Goal: Navigation & Orientation: Find specific page/section

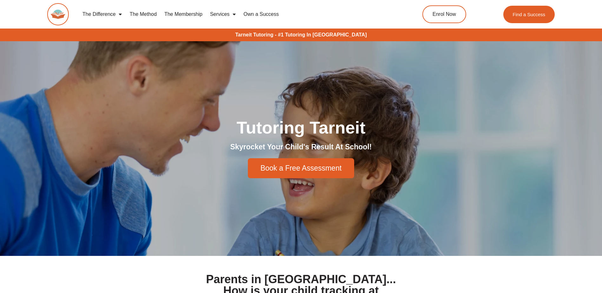
click at [234, 16] on span "Menu" at bounding box center [233, 14] width 6 height 11
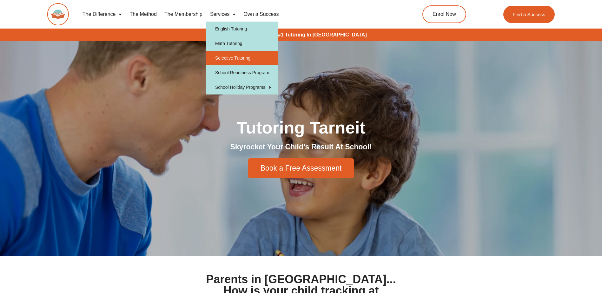
click at [228, 56] on link "Selective Tutoring" at bounding box center [241, 58] width 71 height 15
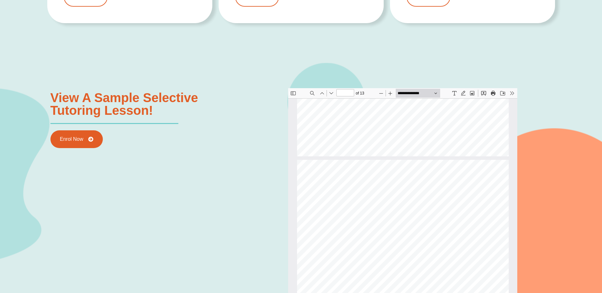
scroll to position [892, 0]
type input "*"
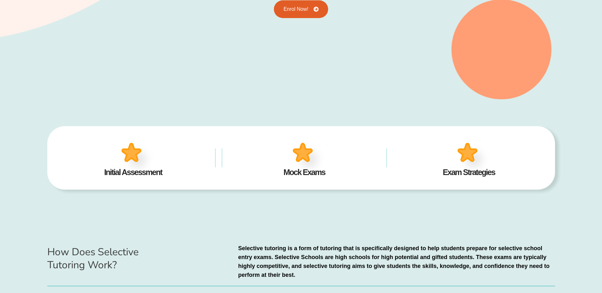
scroll to position [0, 0]
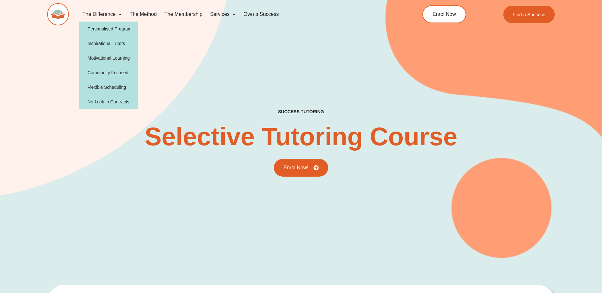
click at [122, 15] on link "The Difference" at bounding box center [102, 14] width 47 height 15
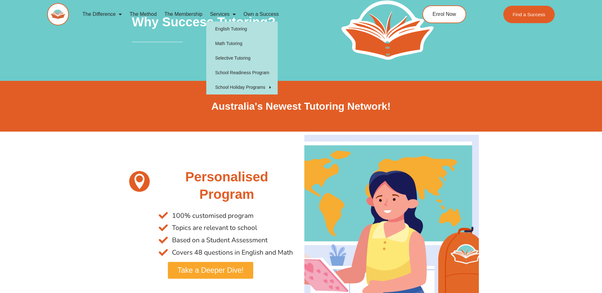
click at [235, 14] on span "Menu" at bounding box center [233, 14] width 6 height 11
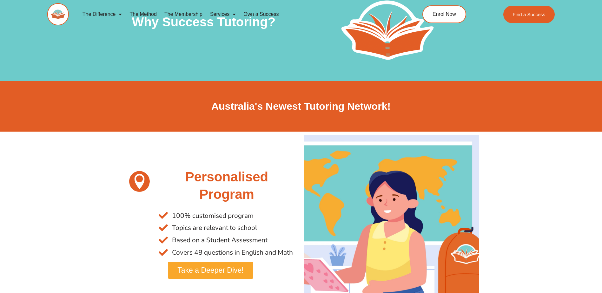
click at [235, 16] on span "Menu" at bounding box center [233, 14] width 6 height 11
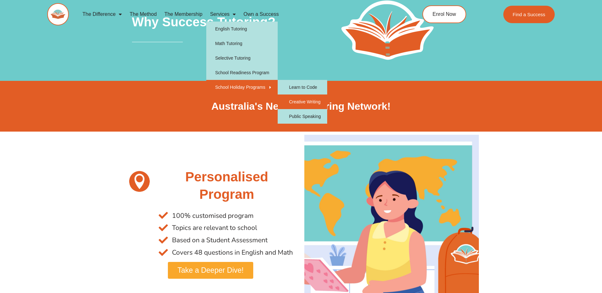
click at [304, 102] on link "Creative Writing" at bounding box center [303, 102] width 50 height 15
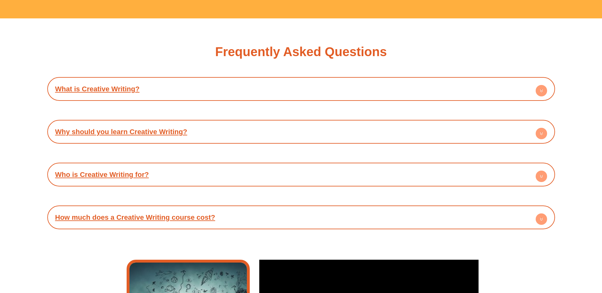
scroll to position [1366, 0]
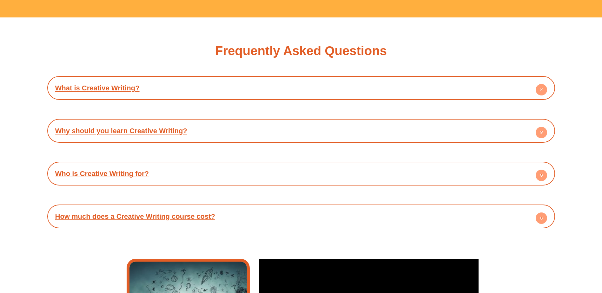
click at [540, 215] on circle at bounding box center [541, 218] width 11 height 11
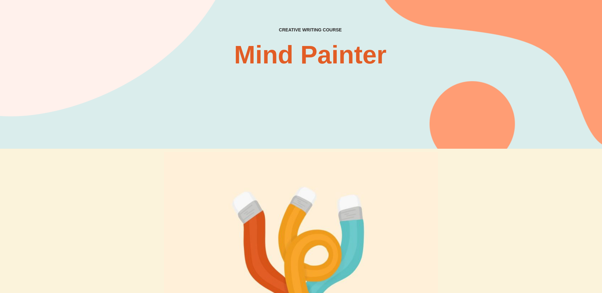
scroll to position [0, 0]
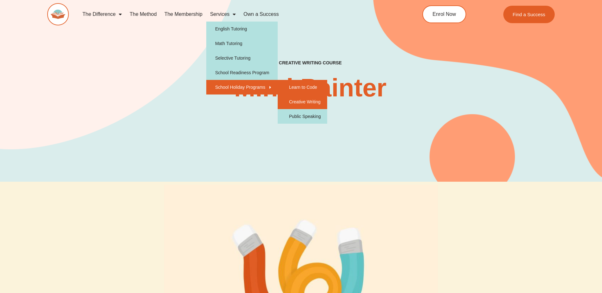
click at [303, 87] on link "Learn to Code" at bounding box center [303, 87] width 50 height 15
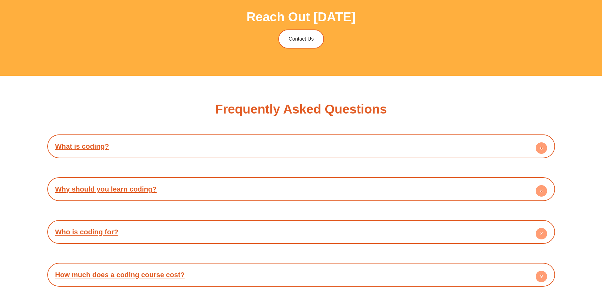
scroll to position [1556, 0]
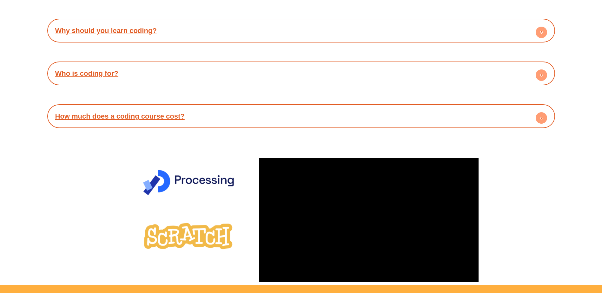
click at [545, 117] on circle at bounding box center [541, 117] width 11 height 11
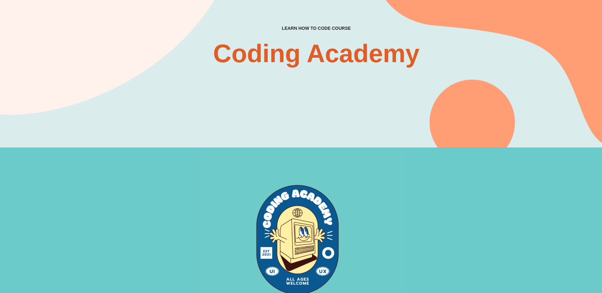
scroll to position [0, 0]
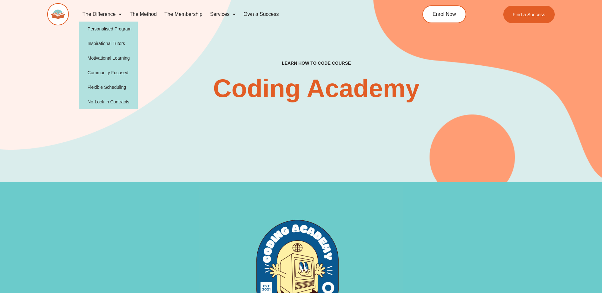
click at [144, 12] on link "The Method" at bounding box center [143, 14] width 35 height 15
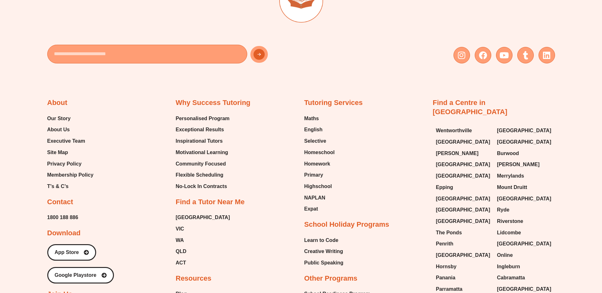
scroll to position [1461, 0]
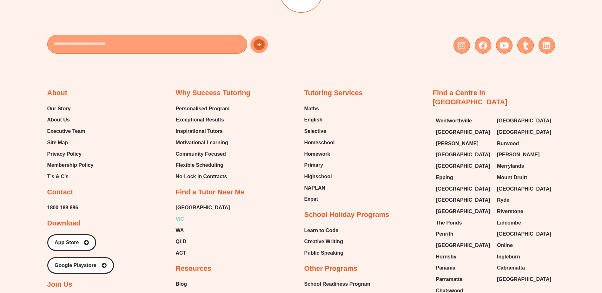
click at [181, 215] on span "VIC" at bounding box center [180, 220] width 9 height 10
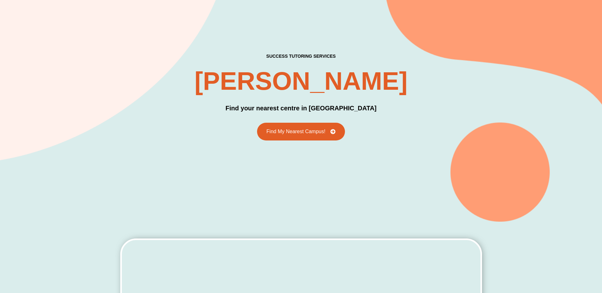
scroll to position [32, 0]
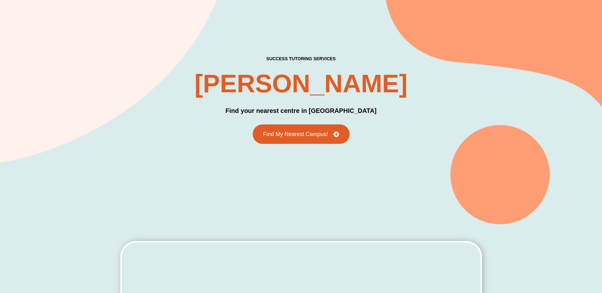
click at [300, 129] on link "Find My Nearest Campus!" at bounding box center [301, 134] width 97 height 20
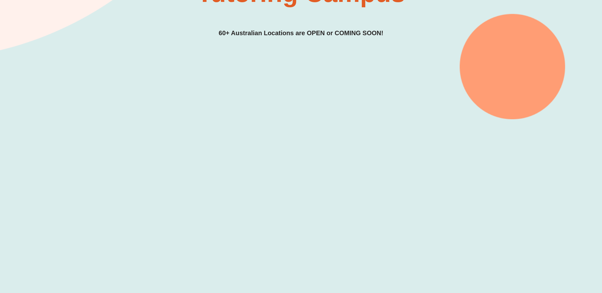
scroll to position [159, 0]
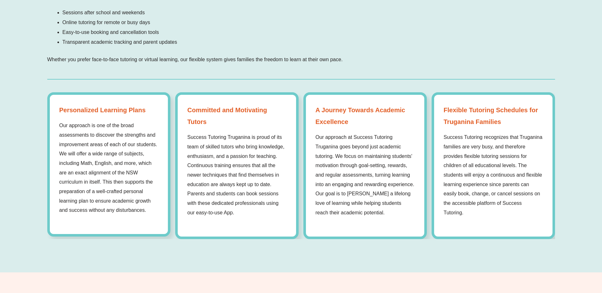
scroll to position [984, 0]
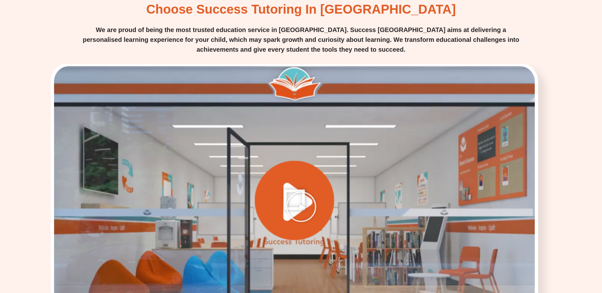
scroll to position [1397, 0]
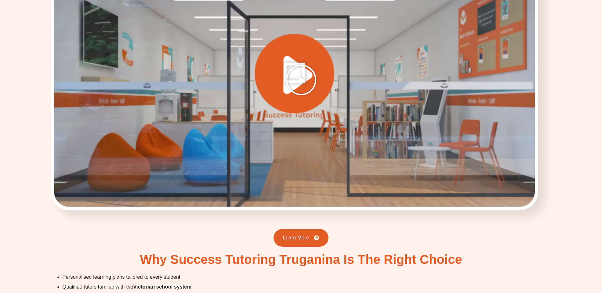
click at [300, 67] on icon "Play Video" at bounding box center [301, 80] width 32 height 32
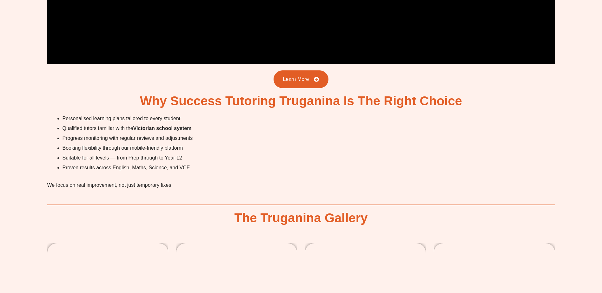
scroll to position [1683, 0]
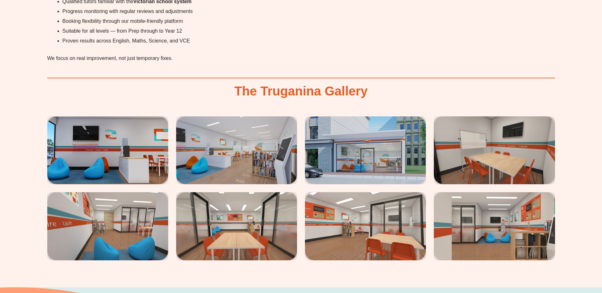
click at [99, 131] on img at bounding box center [107, 151] width 121 height 68
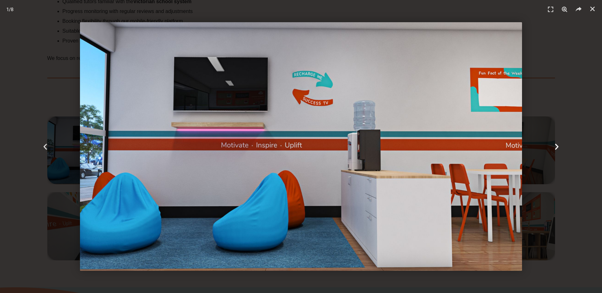
click at [554, 148] on icon "Next slide" at bounding box center [557, 147] width 8 height 8
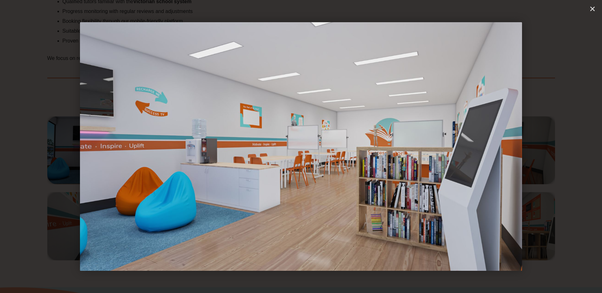
click at [554, 148] on icon "Next slide" at bounding box center [557, 147] width 8 height 8
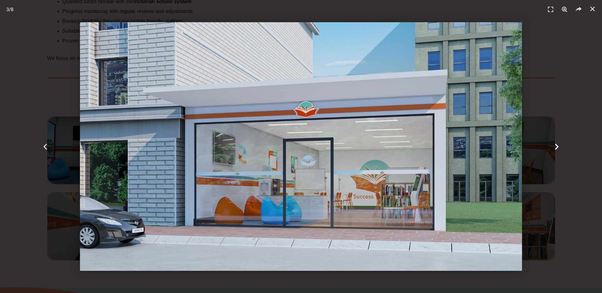
click at [554, 148] on icon "Next slide" at bounding box center [557, 147] width 8 height 8
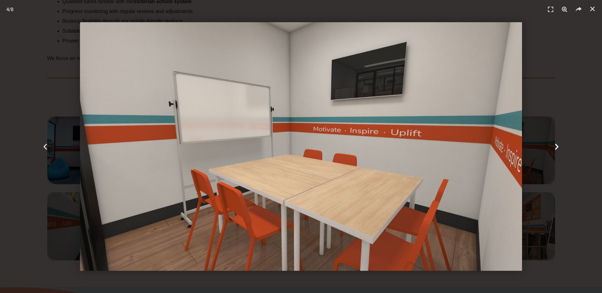
click at [554, 148] on icon "Next slide" at bounding box center [557, 147] width 8 height 8
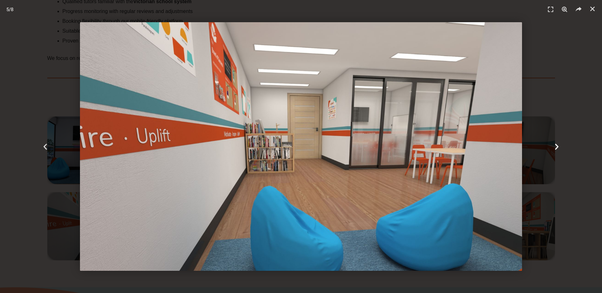
click at [554, 148] on icon "Next slide" at bounding box center [557, 147] width 8 height 8
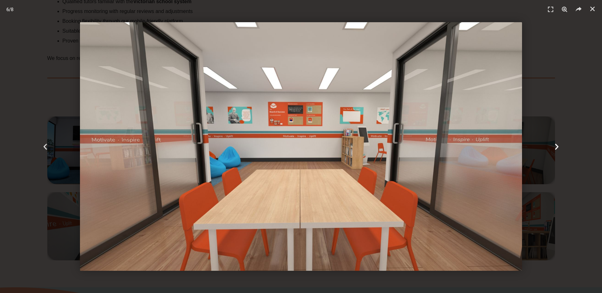
click at [554, 148] on icon "Next slide" at bounding box center [557, 147] width 8 height 8
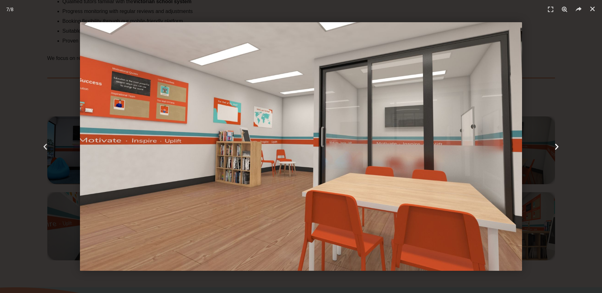
click at [554, 148] on icon "Next slide" at bounding box center [557, 147] width 8 height 8
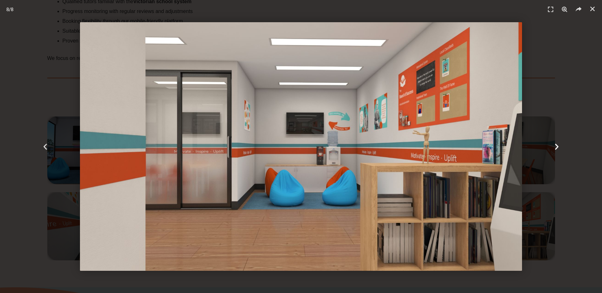
click at [554, 148] on icon "Next slide" at bounding box center [557, 147] width 8 height 8
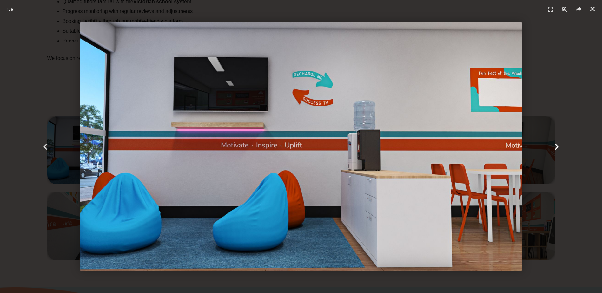
click at [554, 148] on icon "Next slide" at bounding box center [557, 147] width 8 height 8
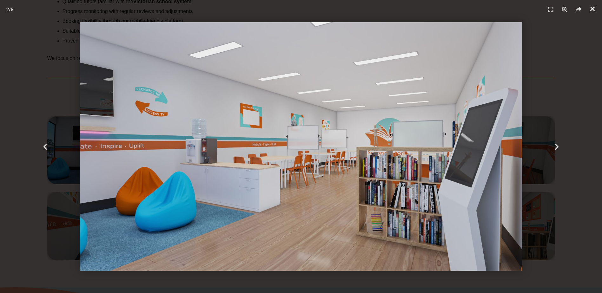
click at [591, 10] on icon "Close (Esc)" at bounding box center [593, 9] width 6 height 6
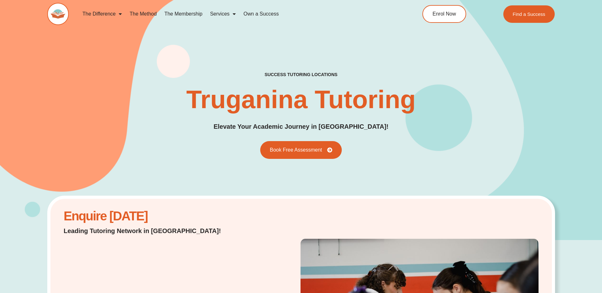
scroll to position [0, 0]
click at [199, 18] on link "The Membership" at bounding box center [184, 14] width 46 height 15
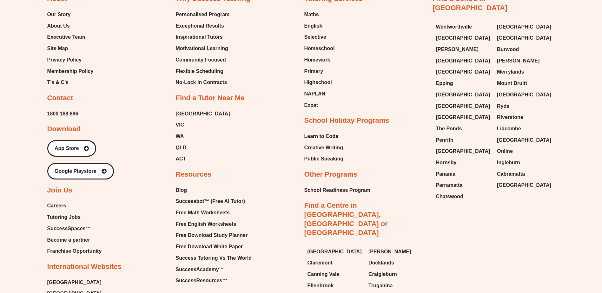
scroll to position [1747, 0]
